Goal: Task Accomplishment & Management: Manage account settings

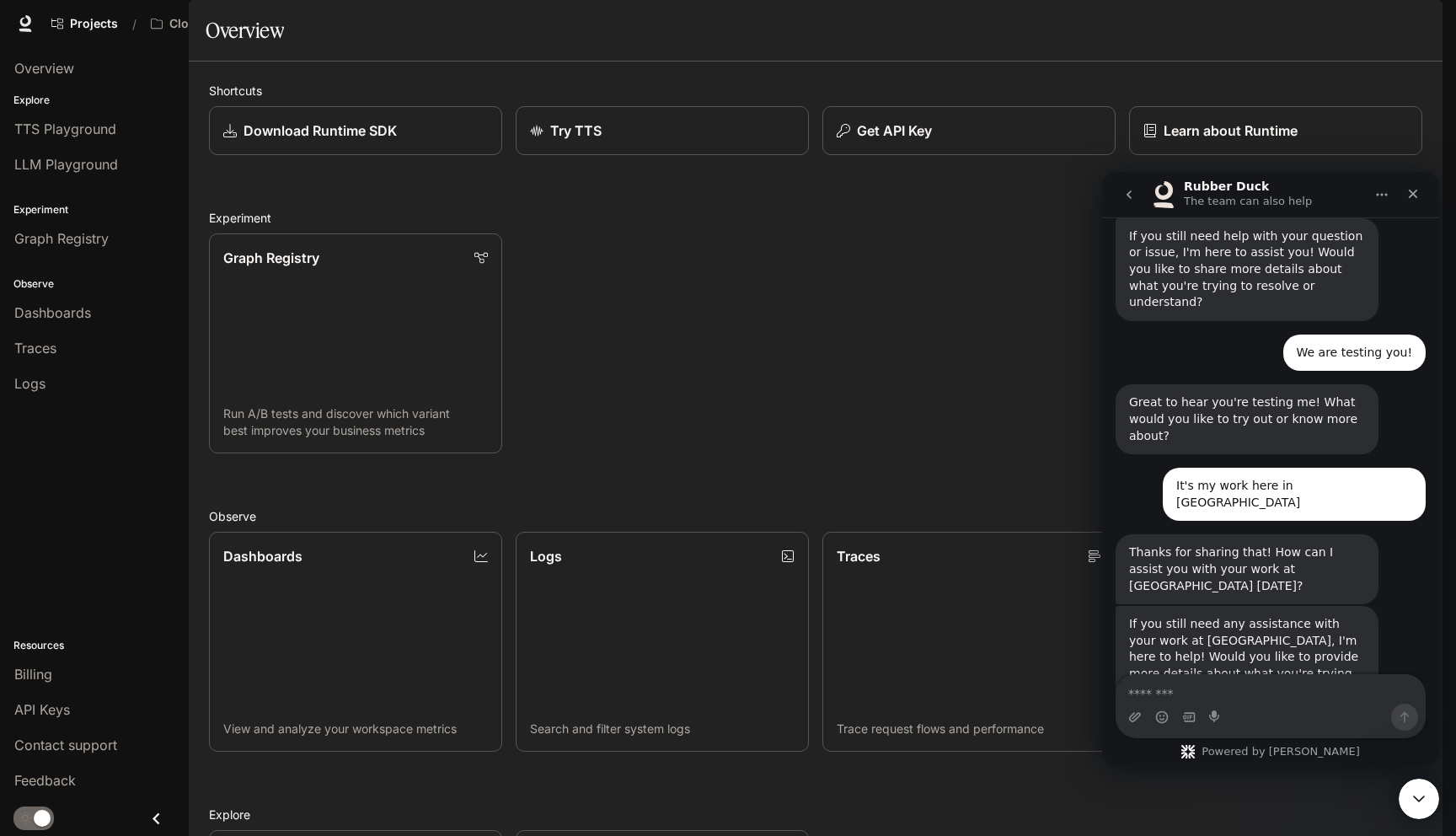
scroll to position [532, 0]
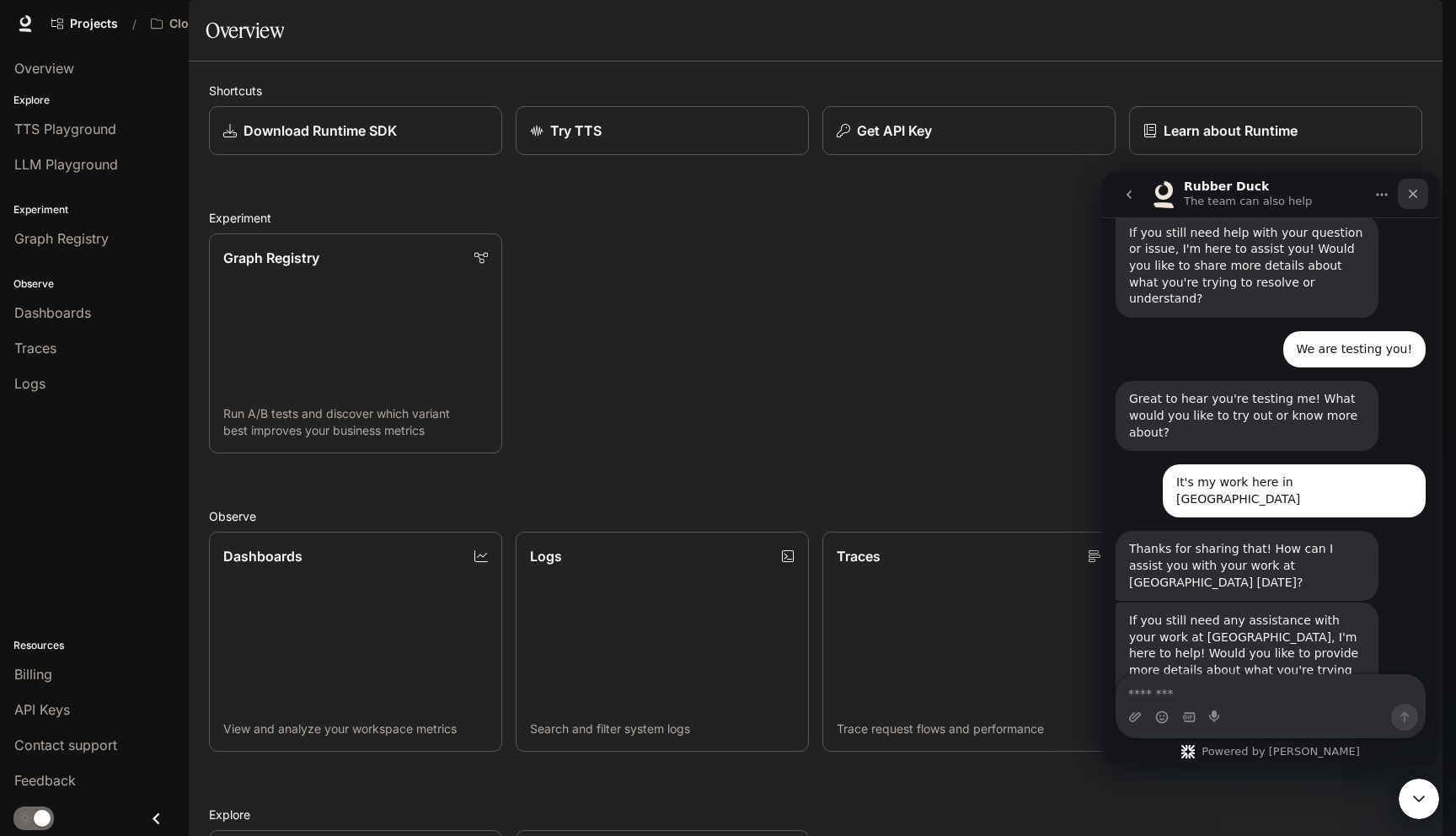
click at [1423, 191] on div "Close" at bounding box center [1412, 194] width 30 height 30
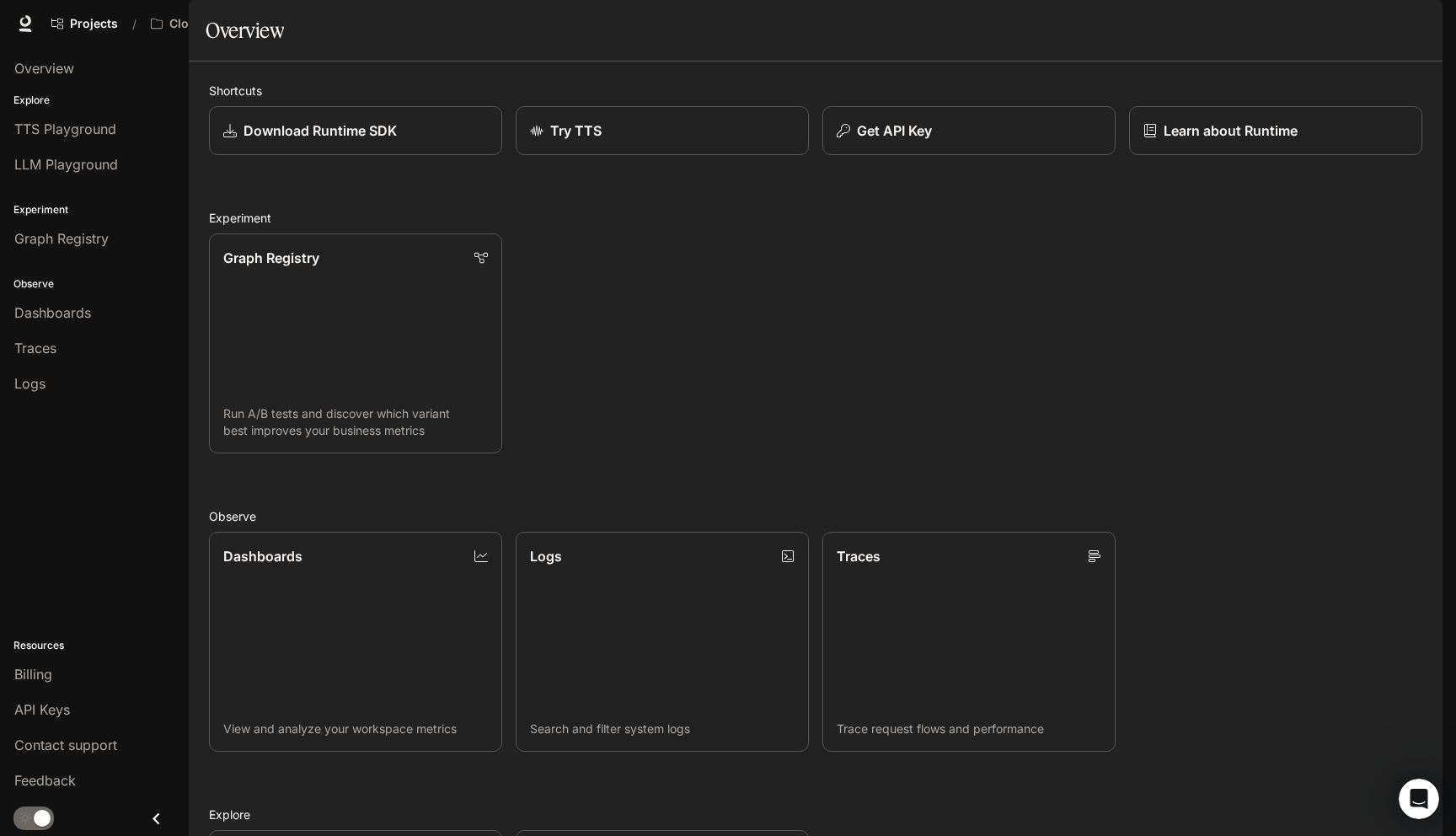
click at [1182, 22] on span "Character Studio" at bounding box center [1135, 24] width 94 height 21
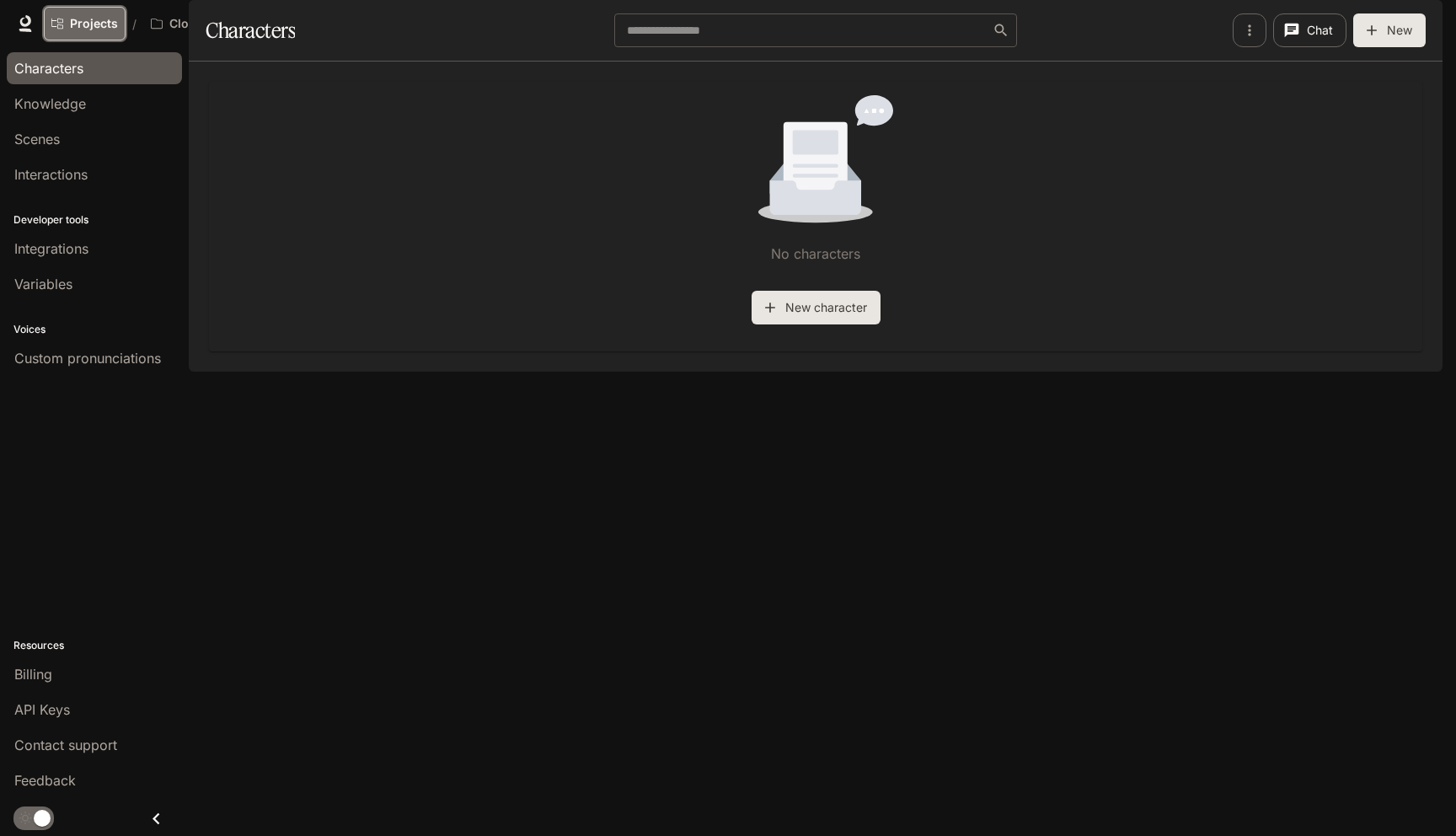
click at [98, 25] on span "Projects" at bounding box center [94, 25] width 48 height 15
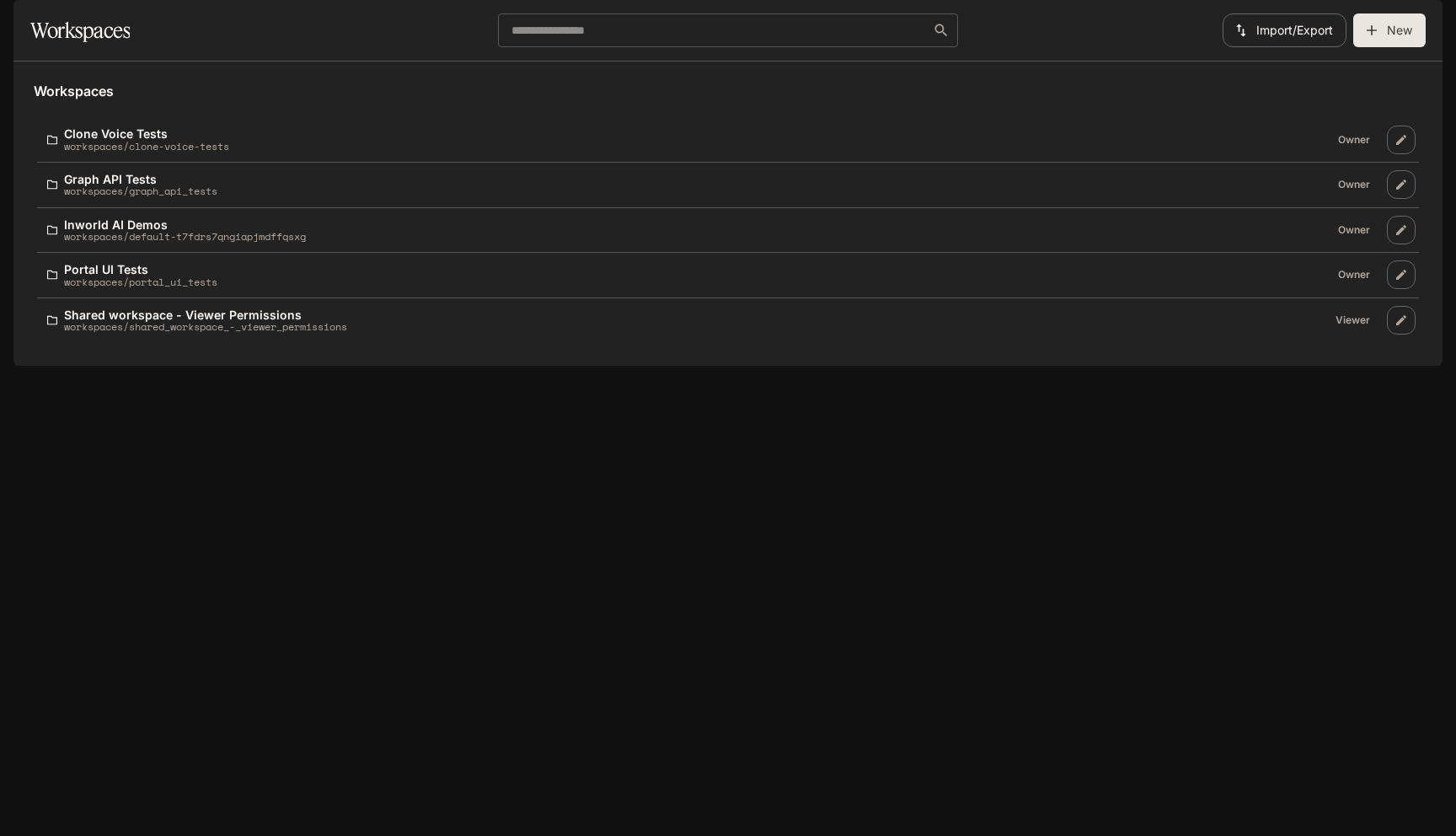
click at [1420, 20] on icon "button" at bounding box center [1419, 23] width 11 height 11
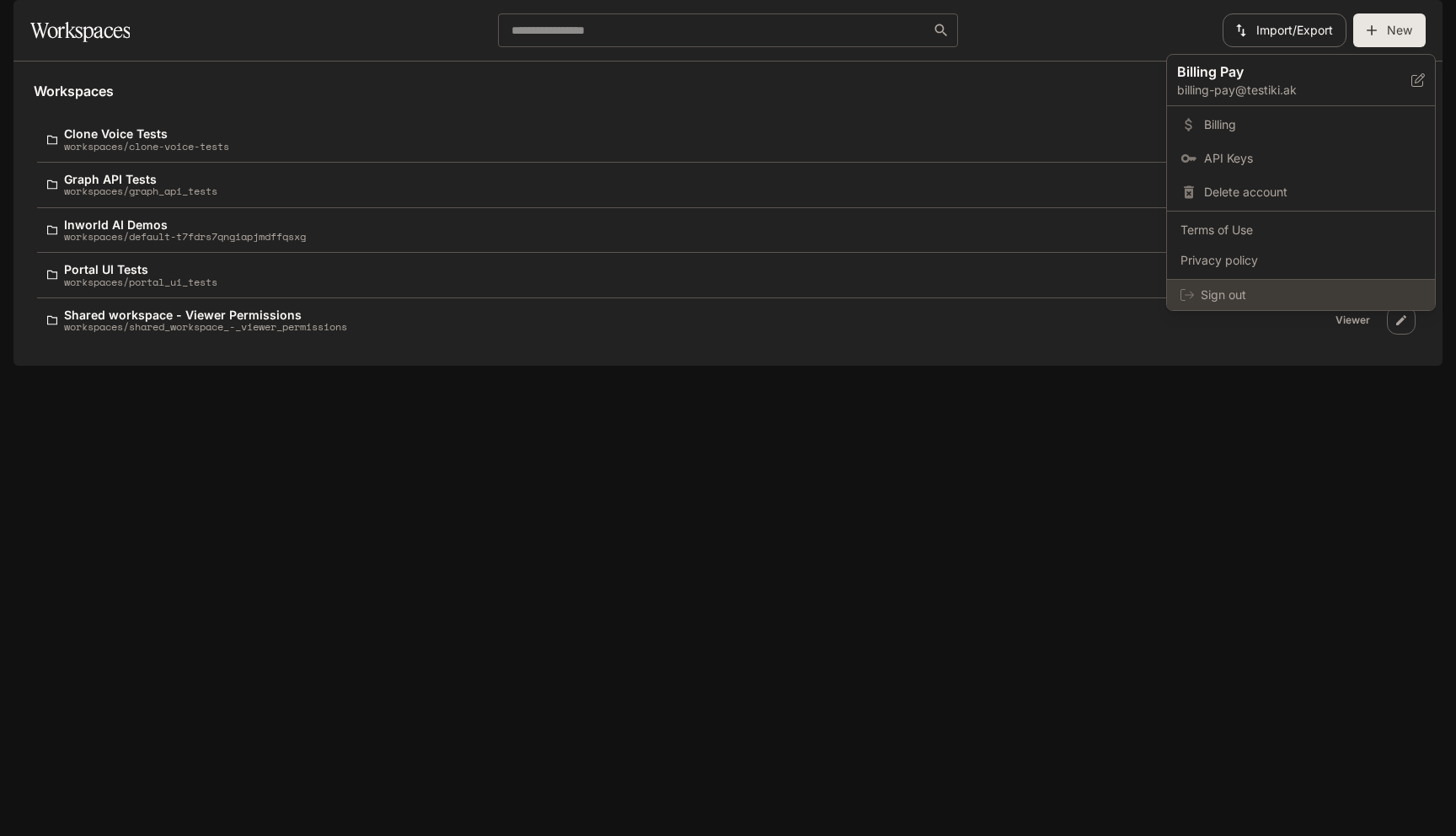
click at [1245, 300] on span "Sign out" at bounding box center [1311, 294] width 221 height 17
